Goal: Task Accomplishment & Management: Complete application form

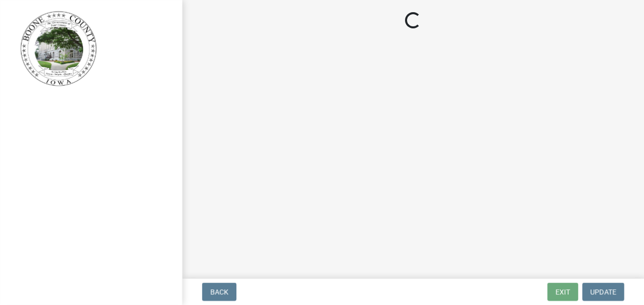
select select "3: 3"
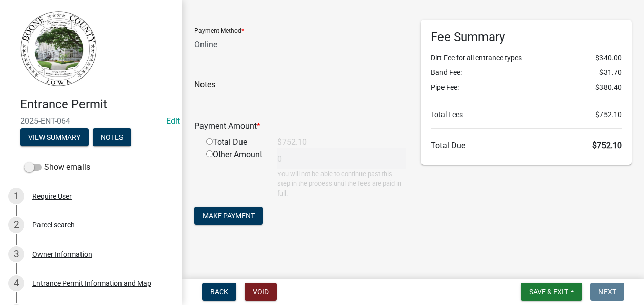
scroll to position [54, 0]
click at [212, 292] on span "Back" at bounding box center [219, 292] width 18 height 8
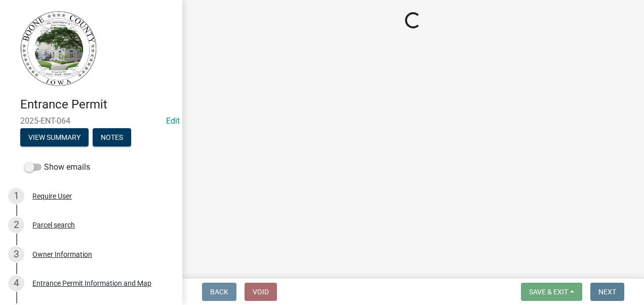
scroll to position [0, 0]
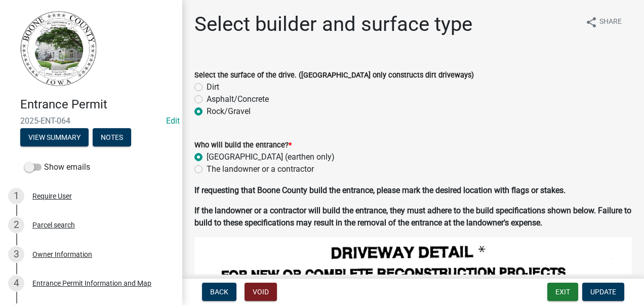
click at [207, 156] on label "[GEOGRAPHIC_DATA] (earthen only)" at bounding box center [271, 157] width 128 height 12
click at [207, 156] on input "[GEOGRAPHIC_DATA] (earthen only)" at bounding box center [210, 154] width 7 height 7
click at [207, 169] on label "The landowner or a contractor" at bounding box center [260, 169] width 107 height 12
click at [207, 169] on input "The landowner or a contractor" at bounding box center [210, 166] width 7 height 7
radio input "true"
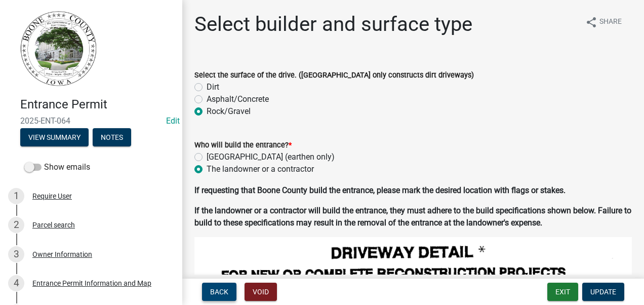
click at [222, 289] on span "Back" at bounding box center [219, 292] width 18 height 8
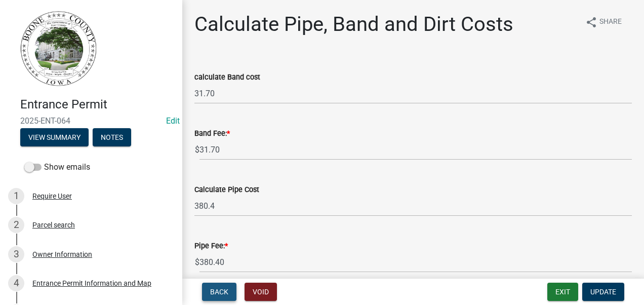
click at [223, 291] on span "Back" at bounding box center [219, 292] width 18 height 8
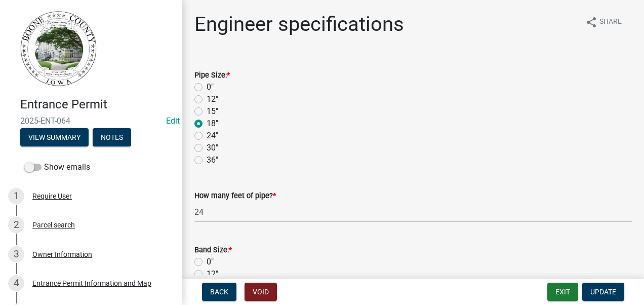
click at [207, 124] on label "18"" at bounding box center [213, 124] width 12 height 12
click at [207, 124] on input "18"" at bounding box center [210, 121] width 7 height 7
click at [207, 89] on label "0"" at bounding box center [210, 87] width 7 height 12
click at [207, 88] on input "0"" at bounding box center [210, 84] width 7 height 7
radio input "true"
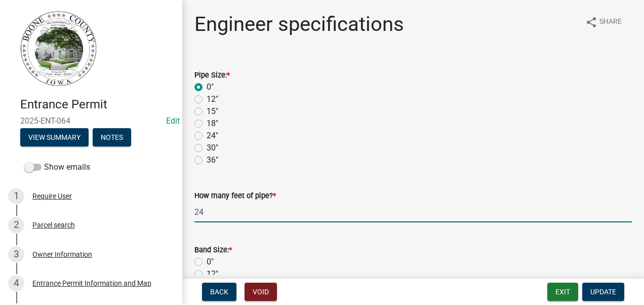
click at [219, 212] on input "24" at bounding box center [414, 212] width 438 height 21
type input "2"
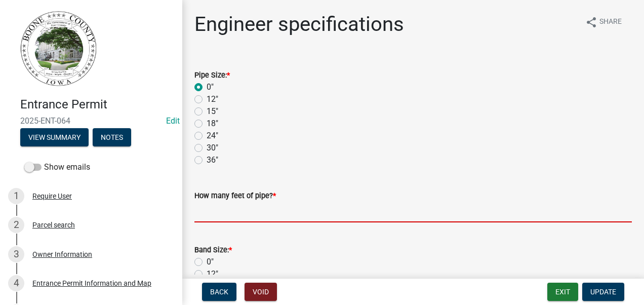
scroll to position [152, 0]
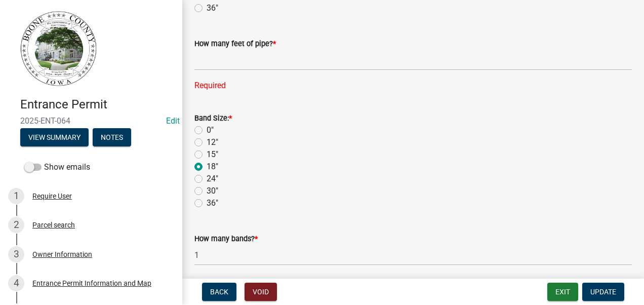
click at [199, 145] on div "Band Size: * 0" 12" 15" 18" 24" 30" 36"" at bounding box center [414, 160] width 438 height 97
click at [207, 131] on label "0"" at bounding box center [210, 130] width 7 height 12
click at [207, 131] on input "0"" at bounding box center [210, 127] width 7 height 7
radio input "true"
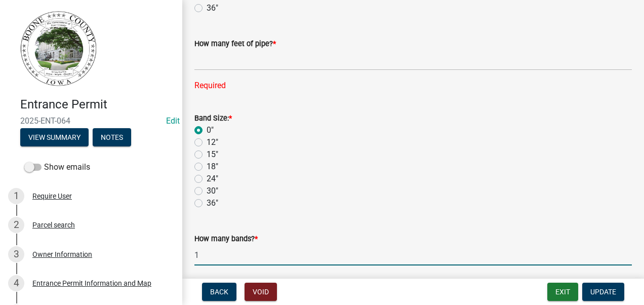
click at [219, 255] on input "1" at bounding box center [414, 255] width 438 height 21
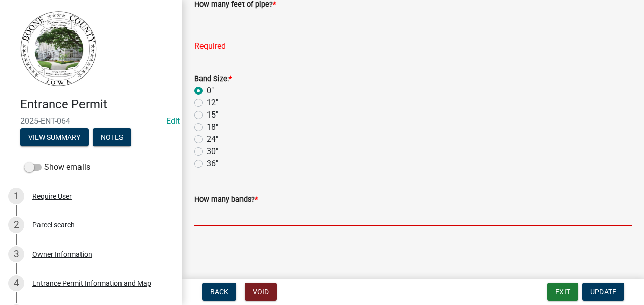
scroll to position [0, 0]
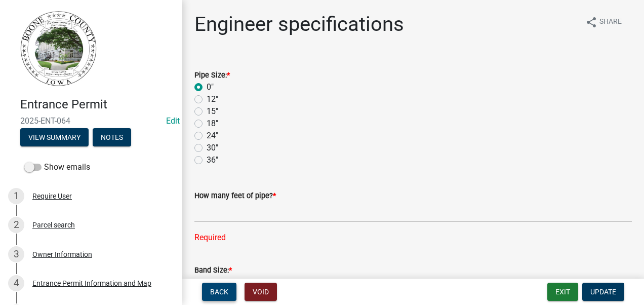
click at [219, 291] on span "Back" at bounding box center [219, 292] width 18 height 8
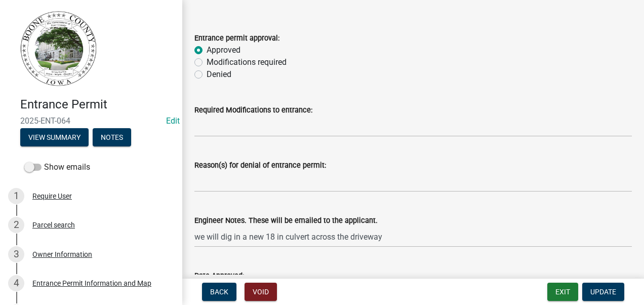
scroll to position [111, 0]
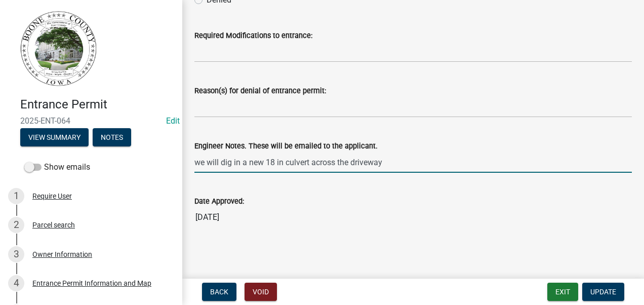
click at [389, 161] on input "we will dig in a new 18 in culvert across the driveway" at bounding box center [414, 162] width 438 height 21
type input "w"
type input "after checking road plans ,driveway does not need a culvert"
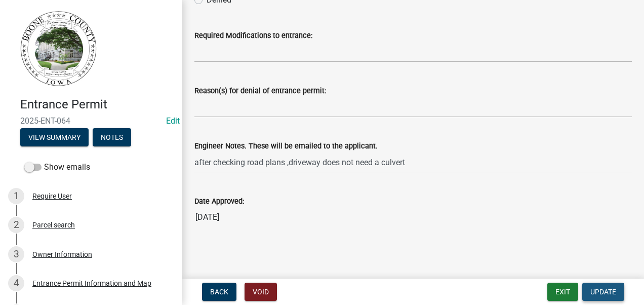
click at [608, 294] on span "Update" at bounding box center [604, 292] width 26 height 8
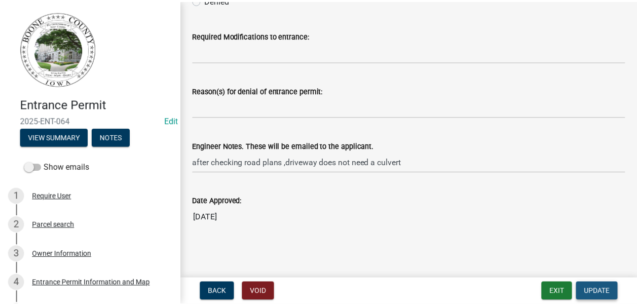
scroll to position [0, 0]
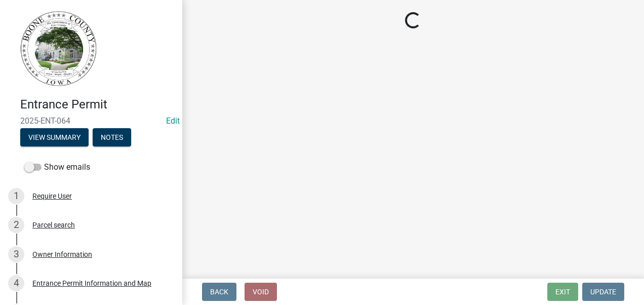
select select "3: 3"
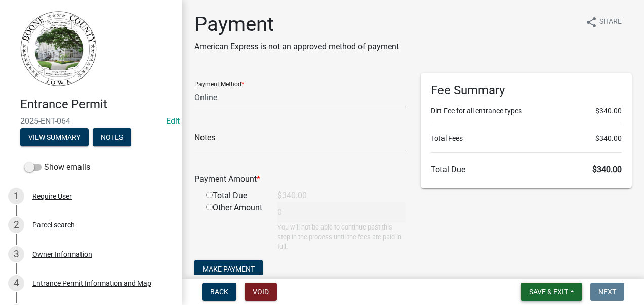
click at [555, 288] on span "Save & Exit" at bounding box center [548, 292] width 39 height 8
click at [0, 0] on button "Save & Exit" at bounding box center [0, 0] width 0 height 0
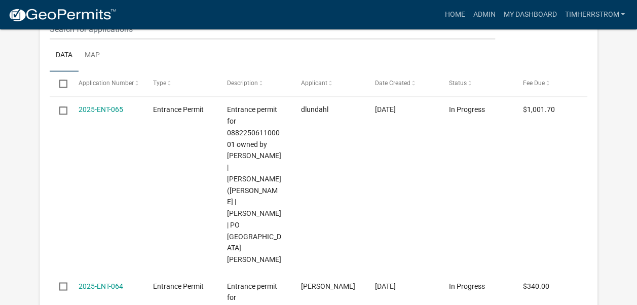
scroll to position [2605, 0]
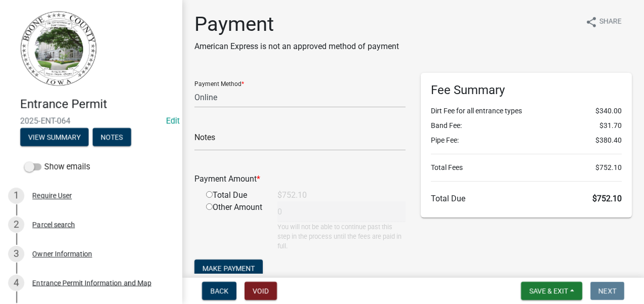
select select "3: 3"
